Goal: Task Accomplishment & Management: Use online tool/utility

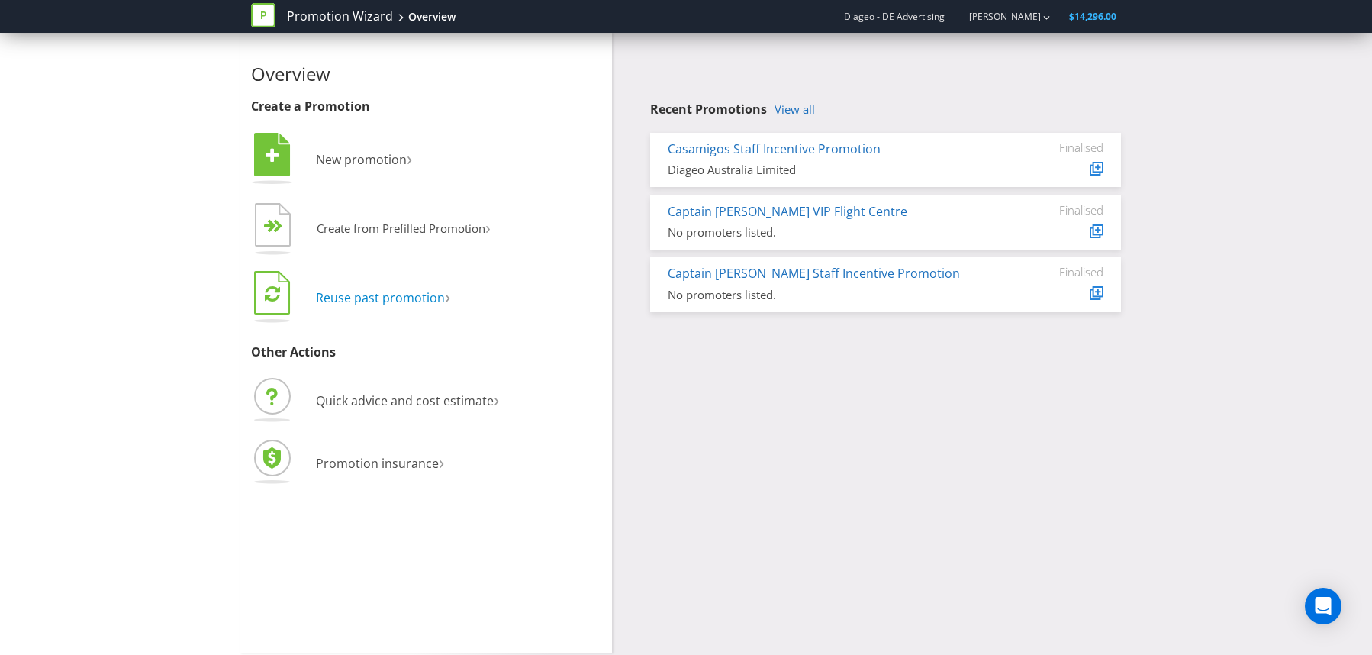
click at [345, 296] on span "Reuse past promotion" at bounding box center [380, 297] width 129 height 17
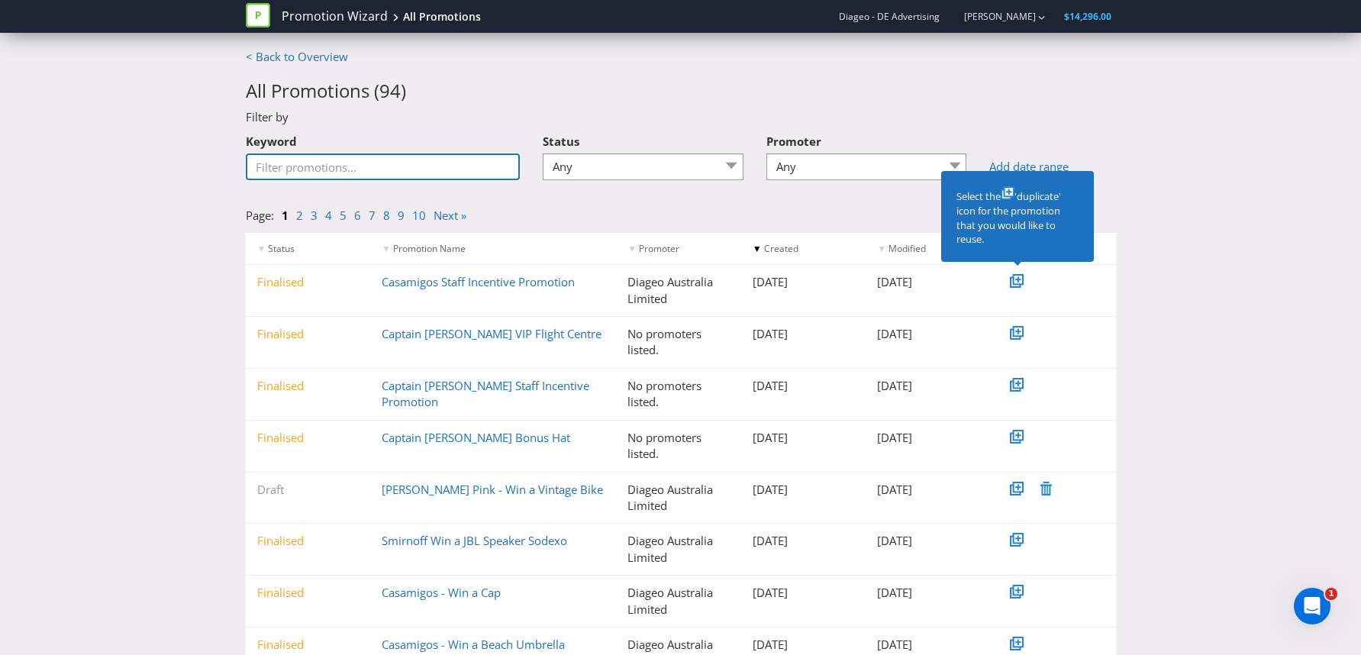
click at [393, 166] on input "Keyword" at bounding box center [383, 166] width 275 height 27
type input "tewantin"
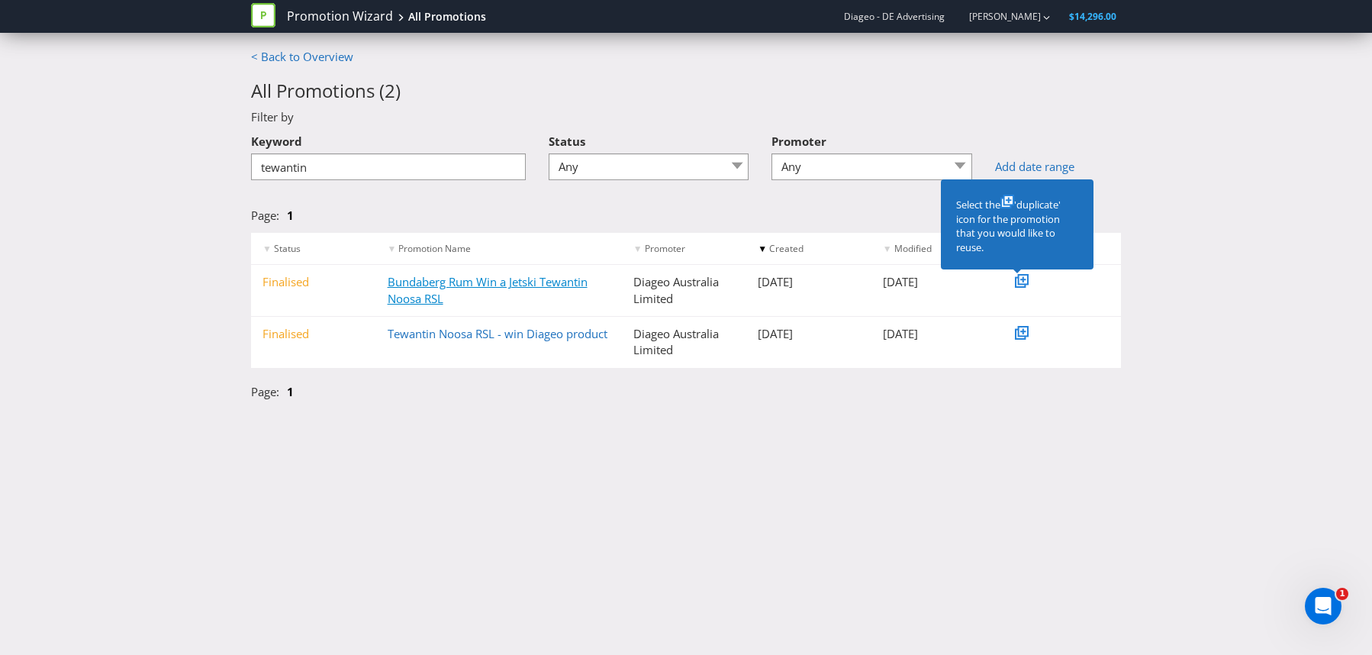
click at [428, 280] on link "Bundaberg Rum Win a Jetski Tewantin Noosa RSL" at bounding box center [488, 289] width 200 height 31
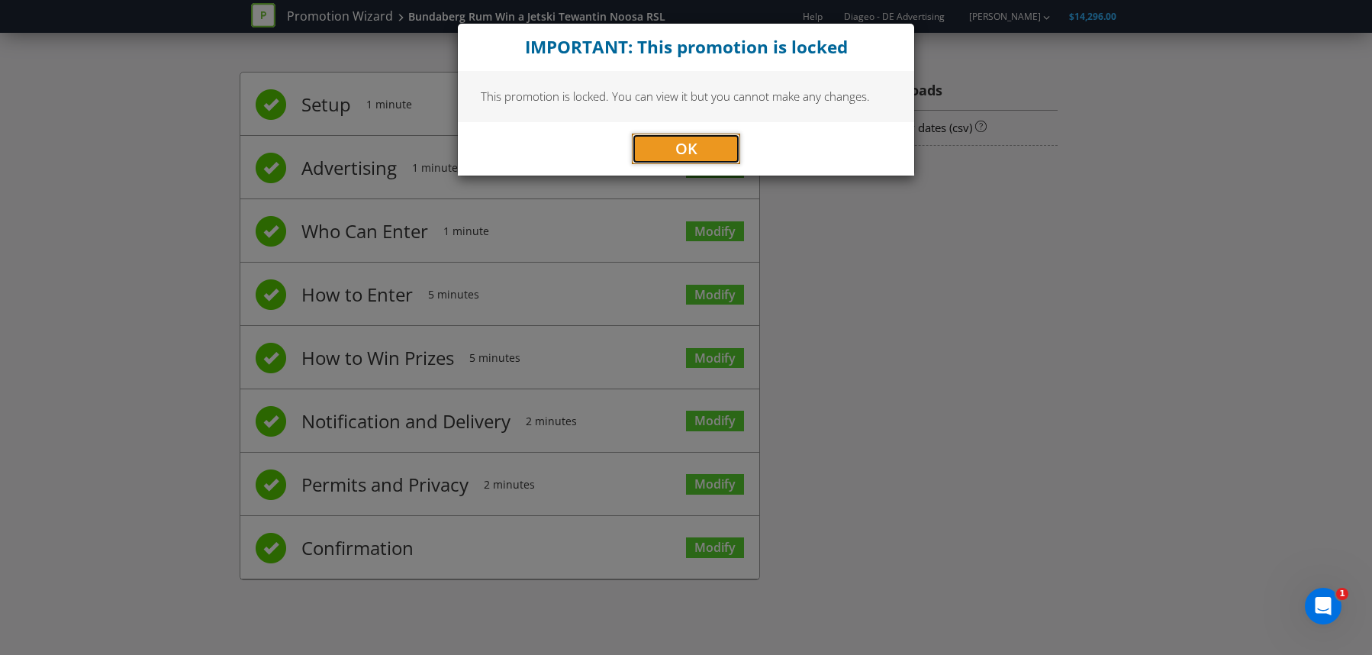
drag, startPoint x: 675, startPoint y: 145, endPoint x: 695, endPoint y: 167, distance: 29.7
click at [675, 145] on span "OK" at bounding box center [686, 148] width 22 height 21
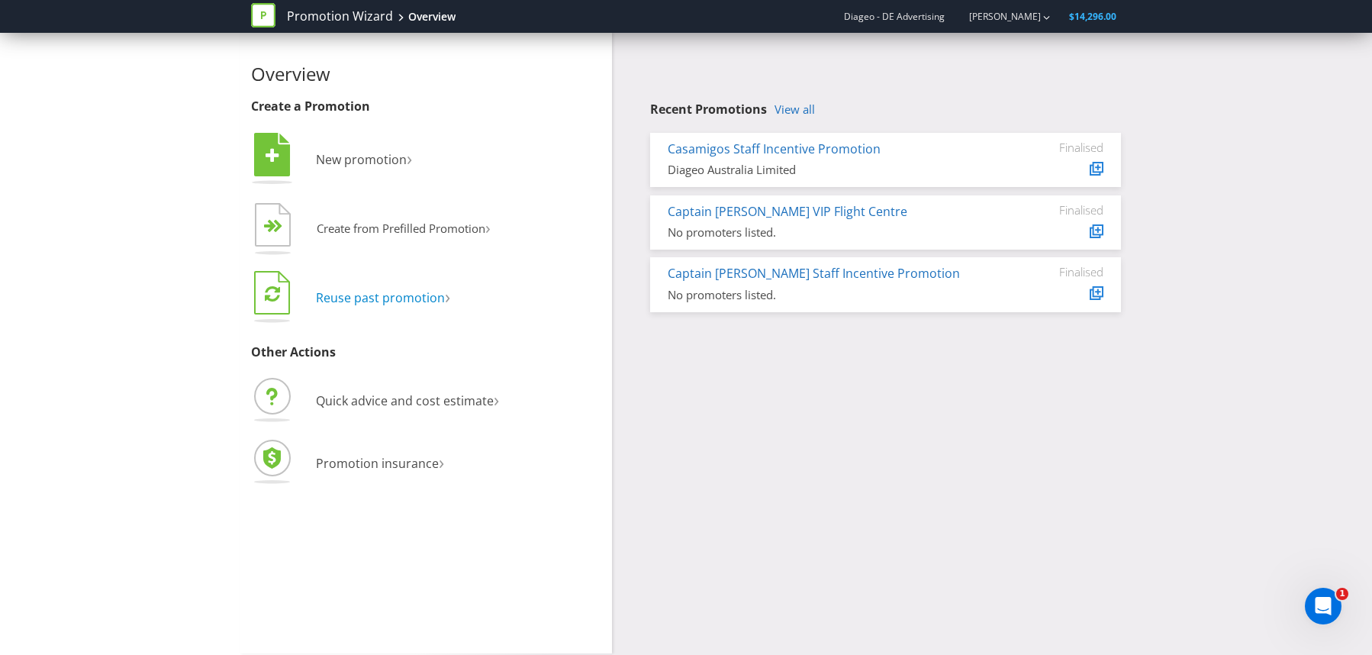
click at [398, 296] on span "Reuse past promotion" at bounding box center [380, 297] width 129 height 17
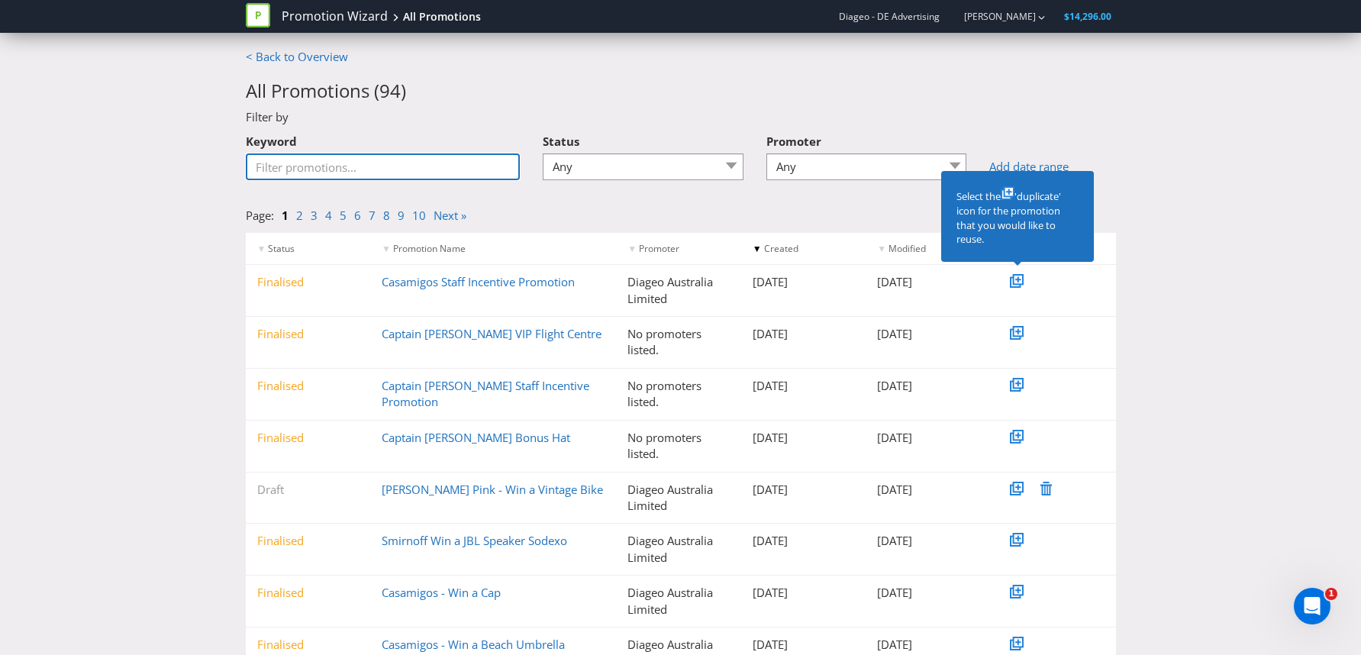
click at [394, 170] on input "Keyword" at bounding box center [383, 166] width 275 height 27
type input "tewantin"
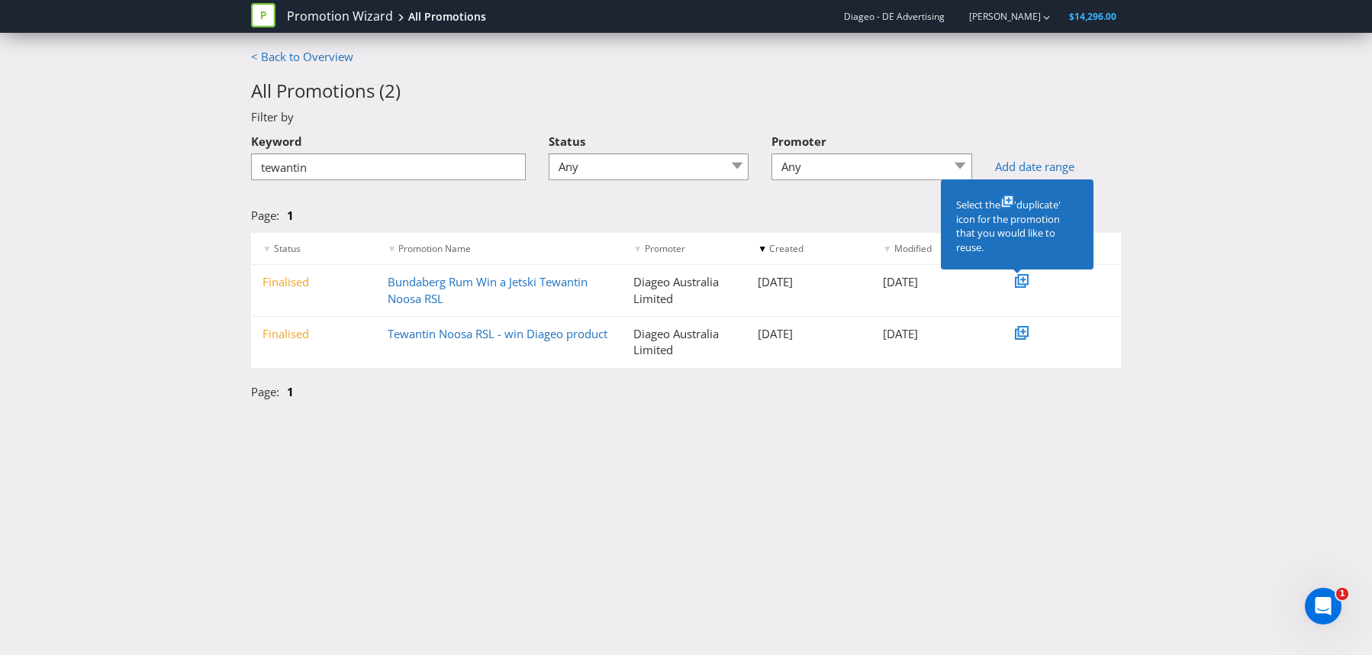
click at [298, 279] on div "Finalised" at bounding box center [313, 282] width 125 height 16
click at [433, 285] on link "Bundaberg Rum Win a Jetski Tewantin Noosa RSL" at bounding box center [488, 289] width 200 height 31
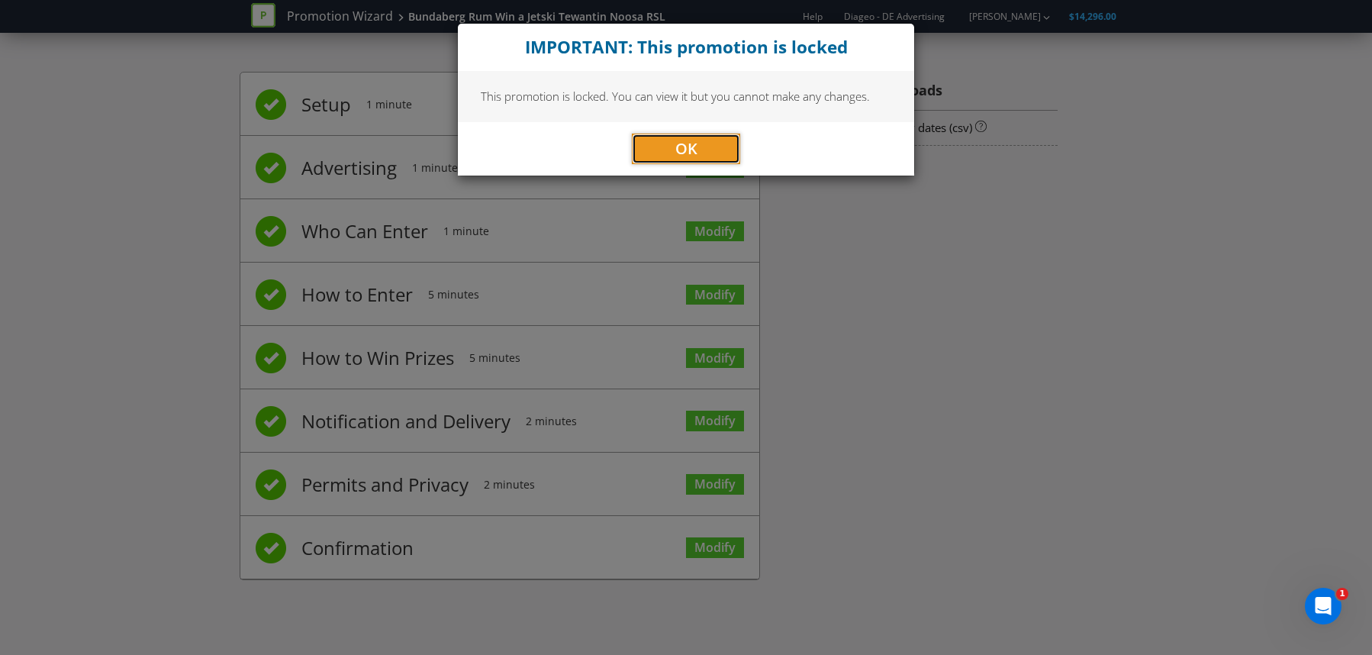
click at [659, 146] on button "OK" at bounding box center [686, 149] width 108 height 31
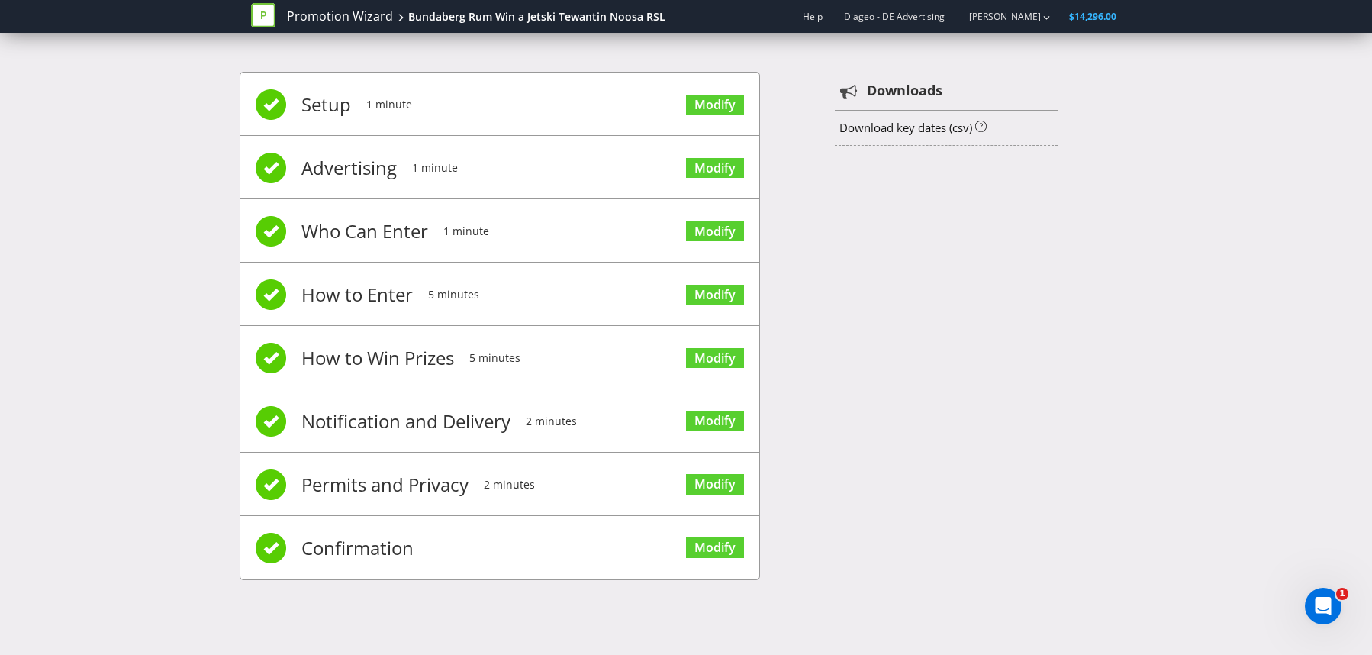
click at [956, 210] on div "Setup 1 minute Modify Advertising 1 minute Modify Who Can Enter 1 minute Modify…" at bounding box center [686, 333] width 893 height 569
click at [943, 222] on div "Setup 1 minute Modify Advertising 1 minute Modify Who Can Enter 1 minute Modify…" at bounding box center [686, 333] width 893 height 569
